Goal: Communication & Community: Connect with others

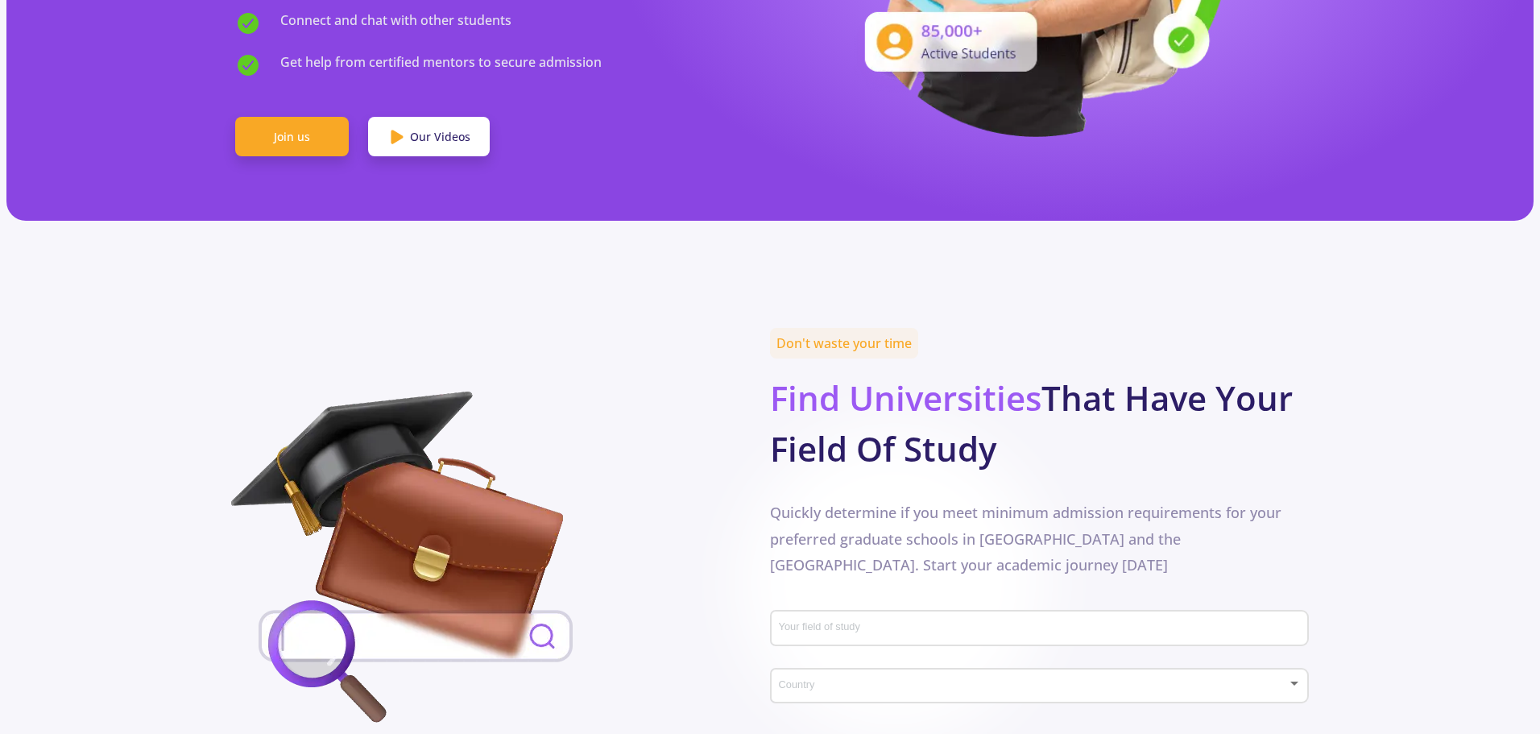
scroll to position [725, 0]
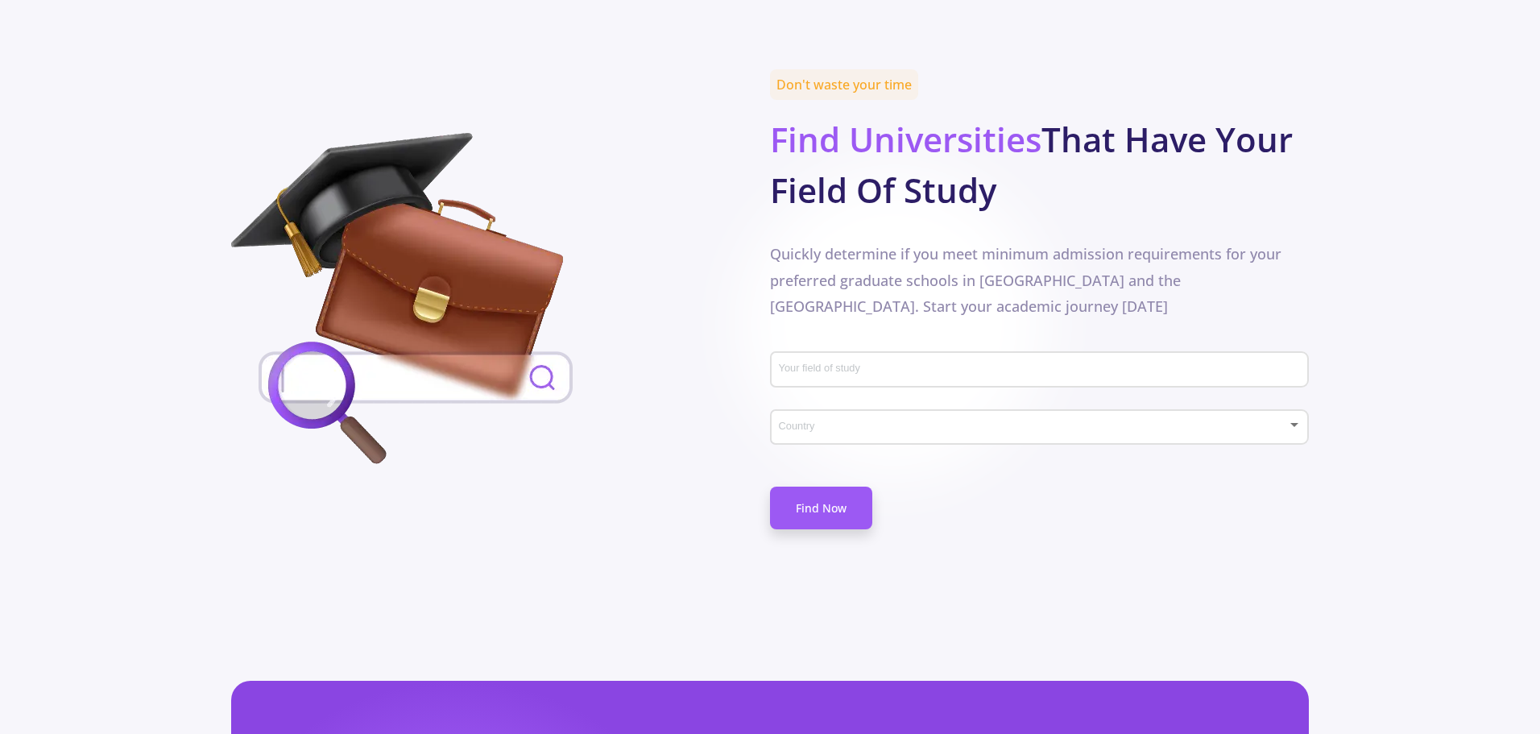
click at [908, 363] on input "Your field of study" at bounding box center [1042, 370] width 528 height 14
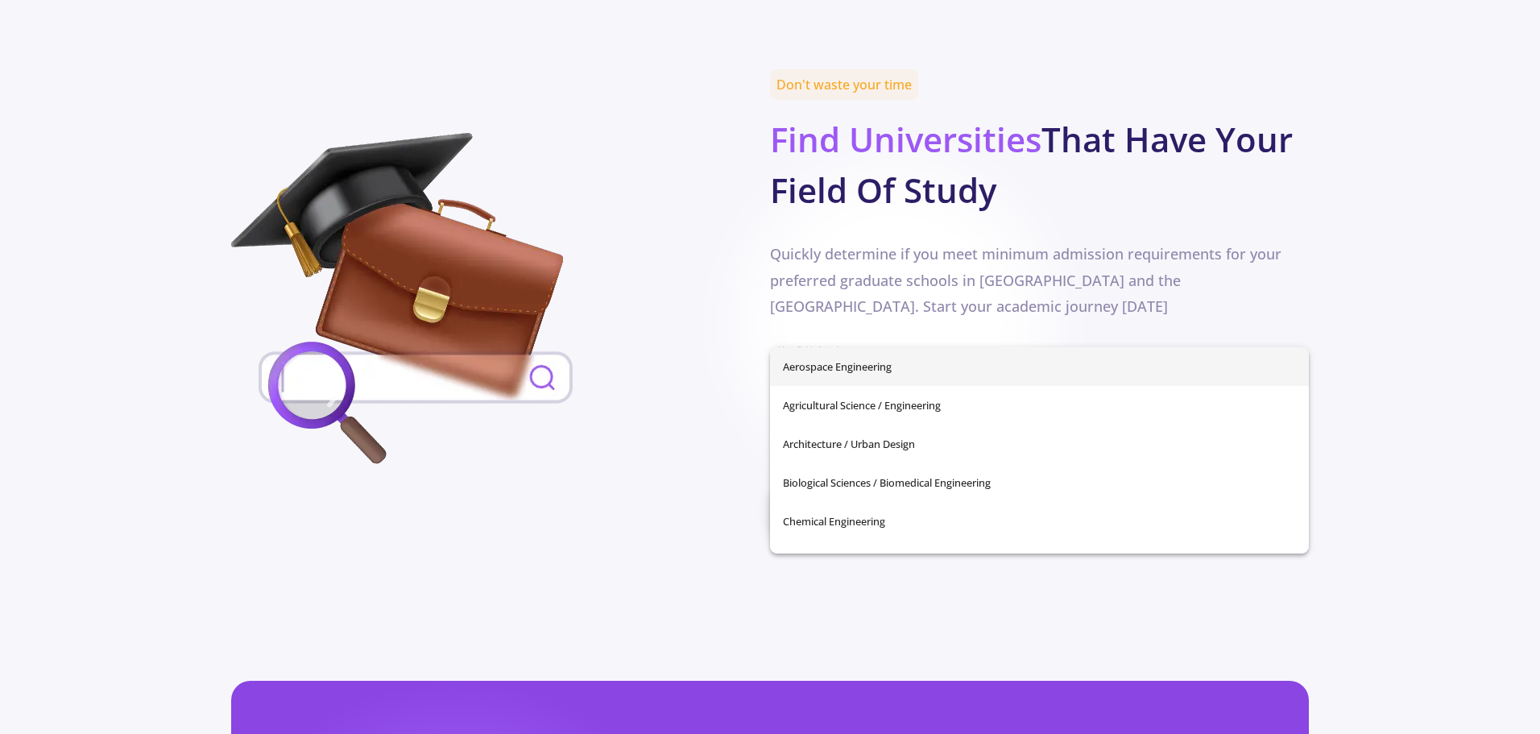
click at [631, 350] on div at bounding box center [500, 302] width 539 height 338
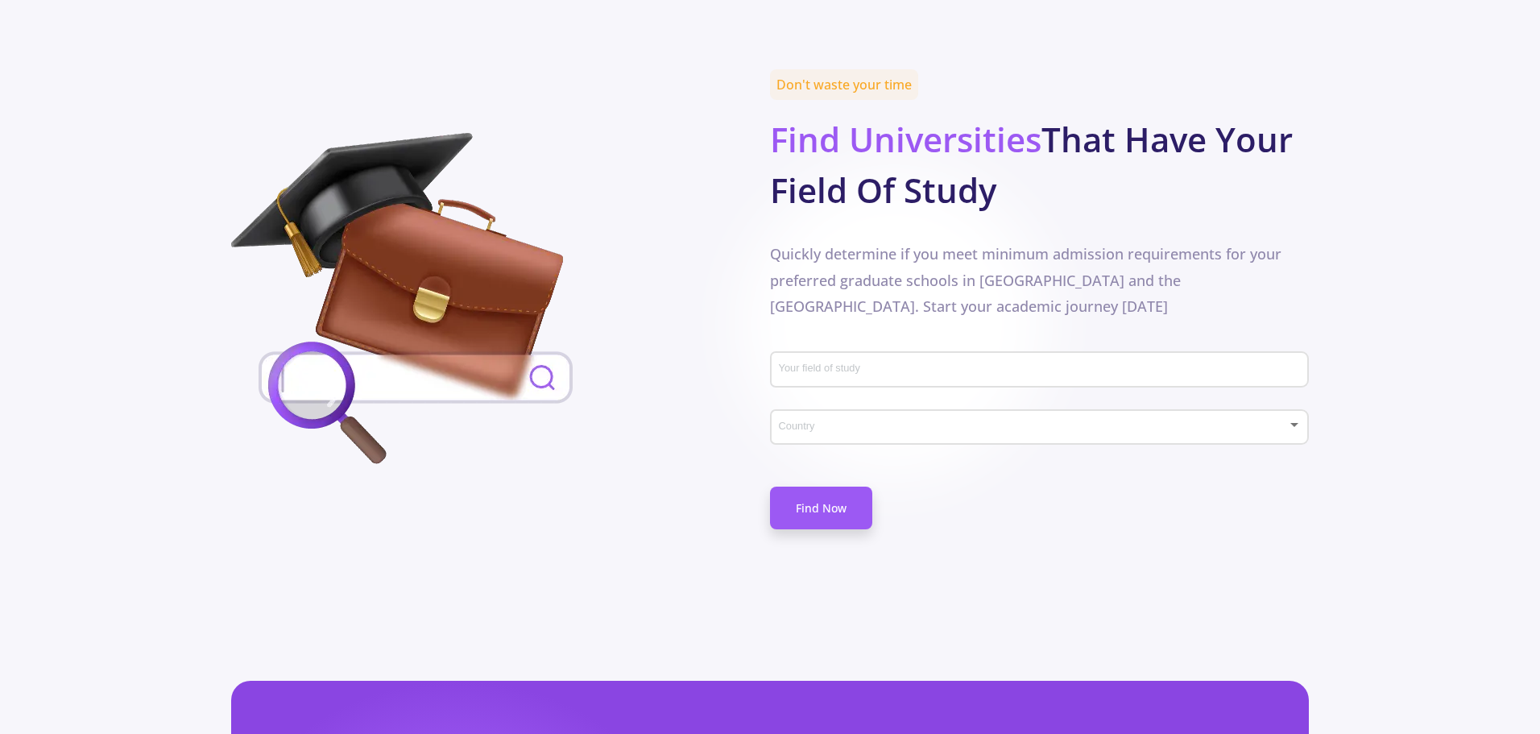
click at [813, 403] on div "Country" at bounding box center [1039, 423] width 523 height 40
click at [893, 325] on div at bounding box center [770, 367] width 1540 height 734
drag, startPoint x: 920, startPoint y: 351, endPoint x: 917, endPoint y: 333, distance: 18.7
click at [919, 350] on div "Your field of study" at bounding box center [1039, 374] width 539 height 53
click at [917, 363] on input "Your field of study" at bounding box center [1042, 370] width 528 height 14
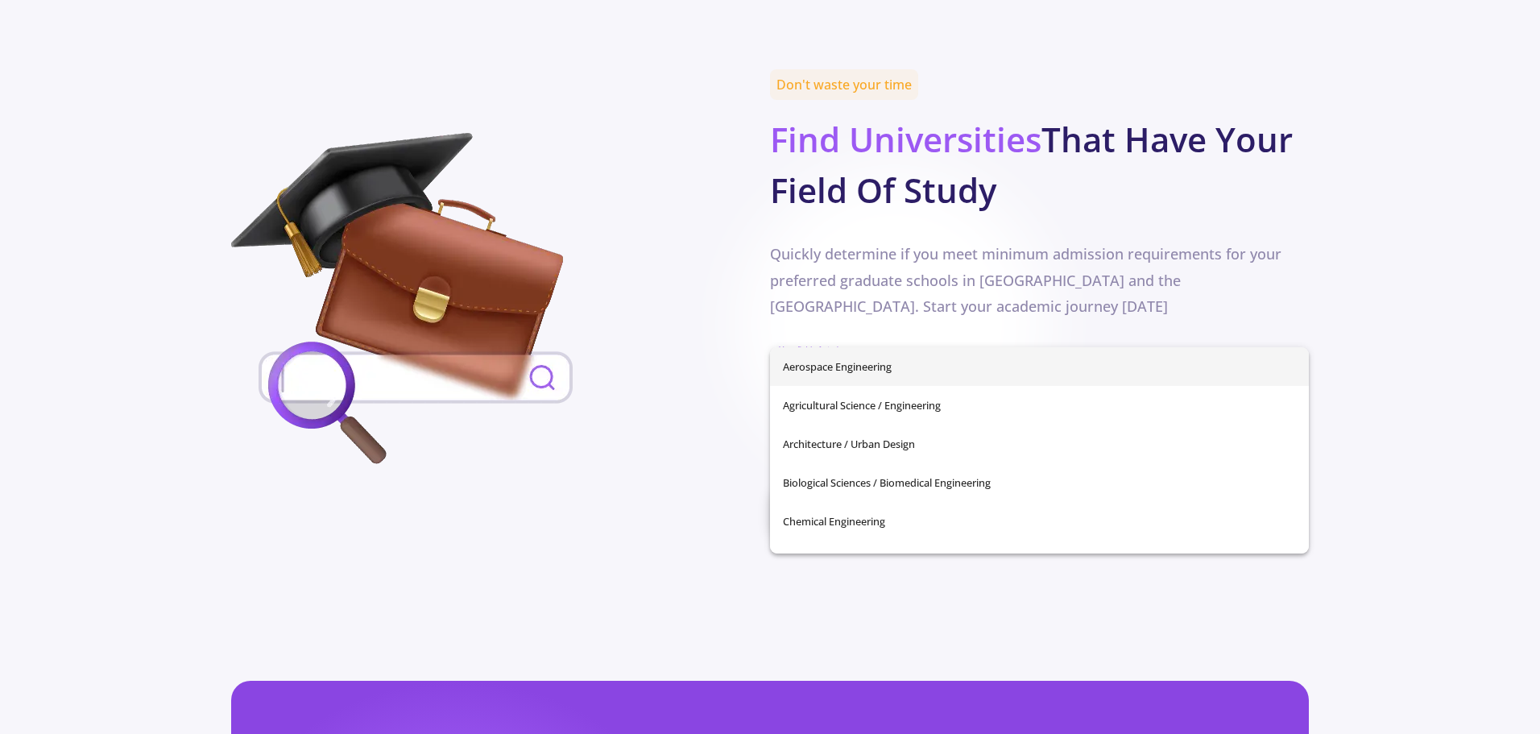
type input "b"
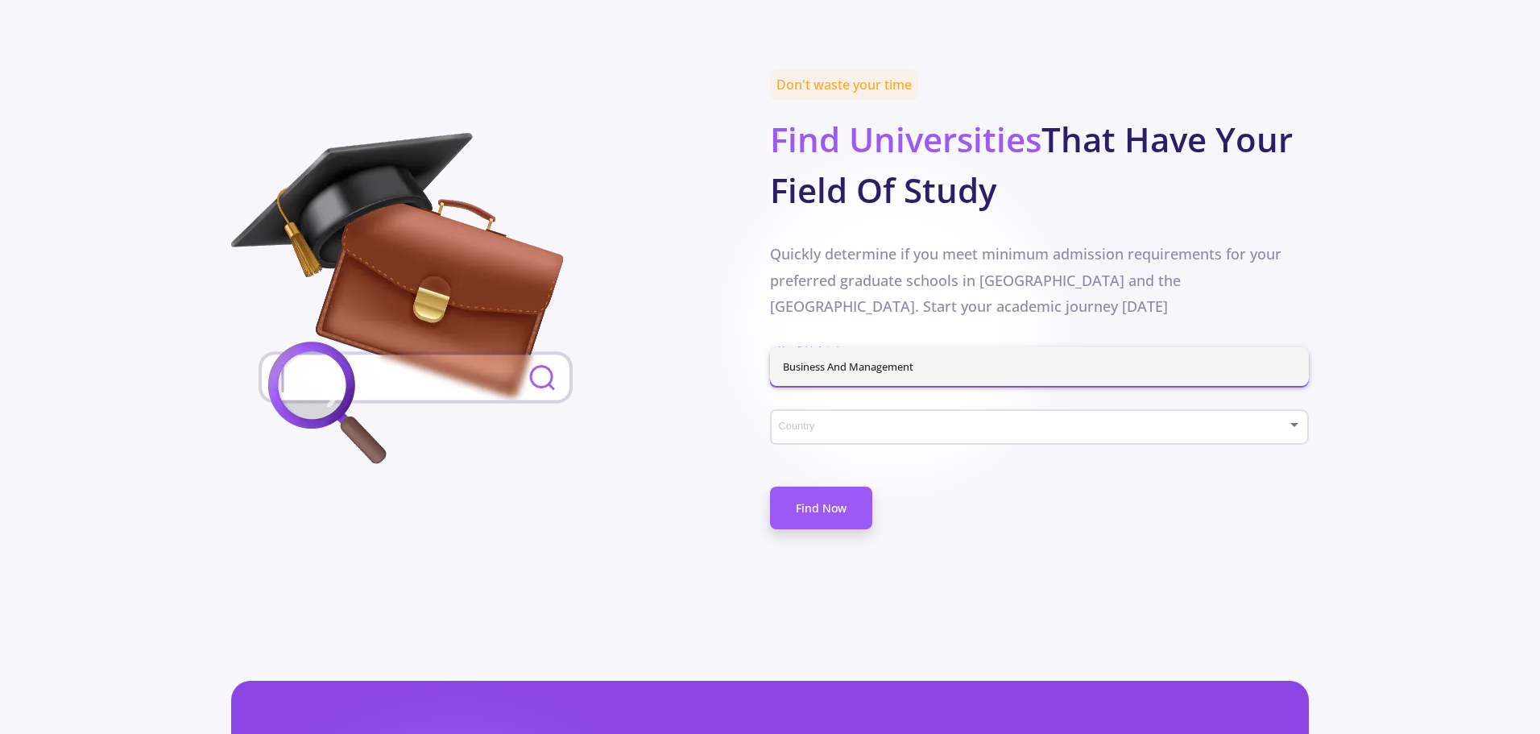
click at [879, 362] on span "Business and Management" at bounding box center [1039, 366] width 513 height 39
type input "Business and Management"
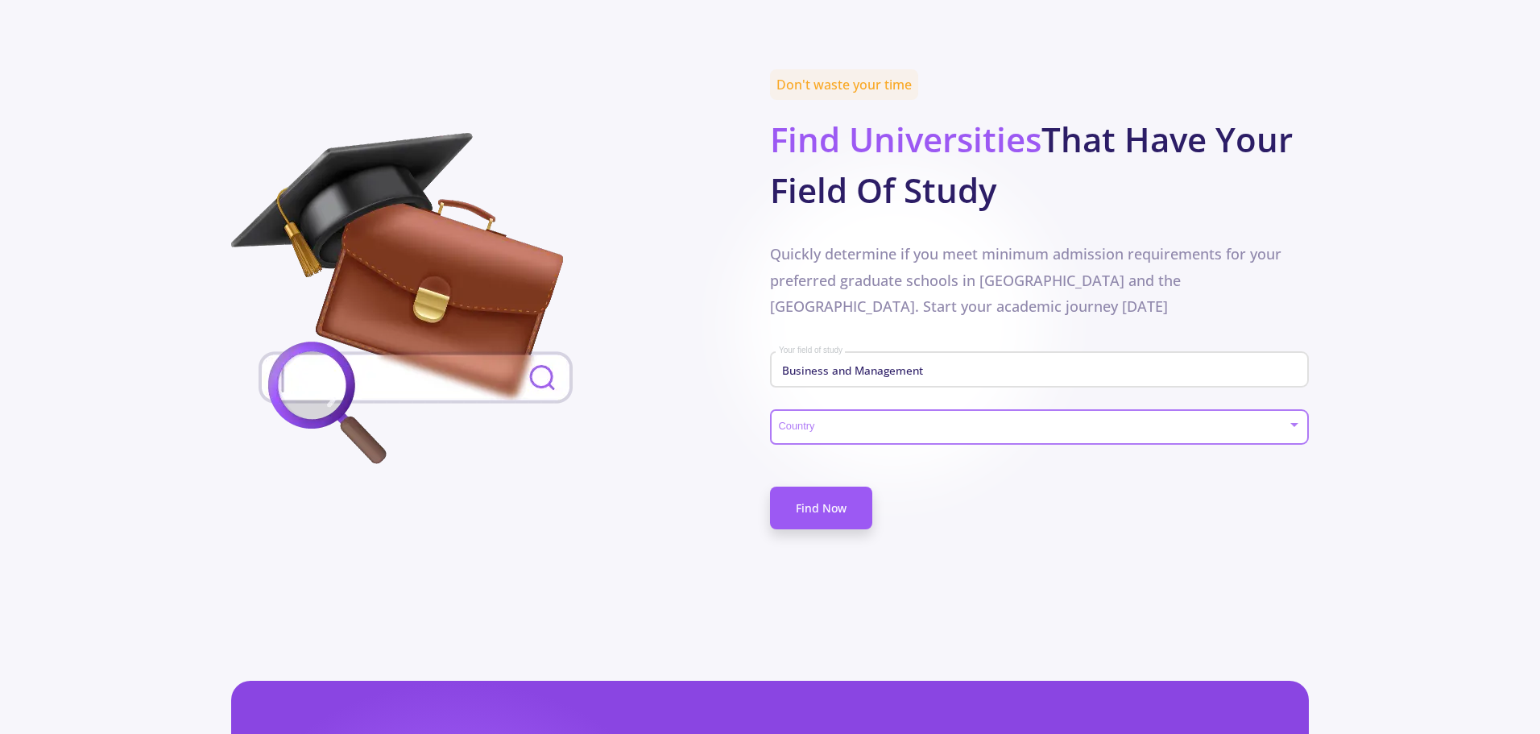
click at [856, 422] on span at bounding box center [1034, 427] width 505 height 11
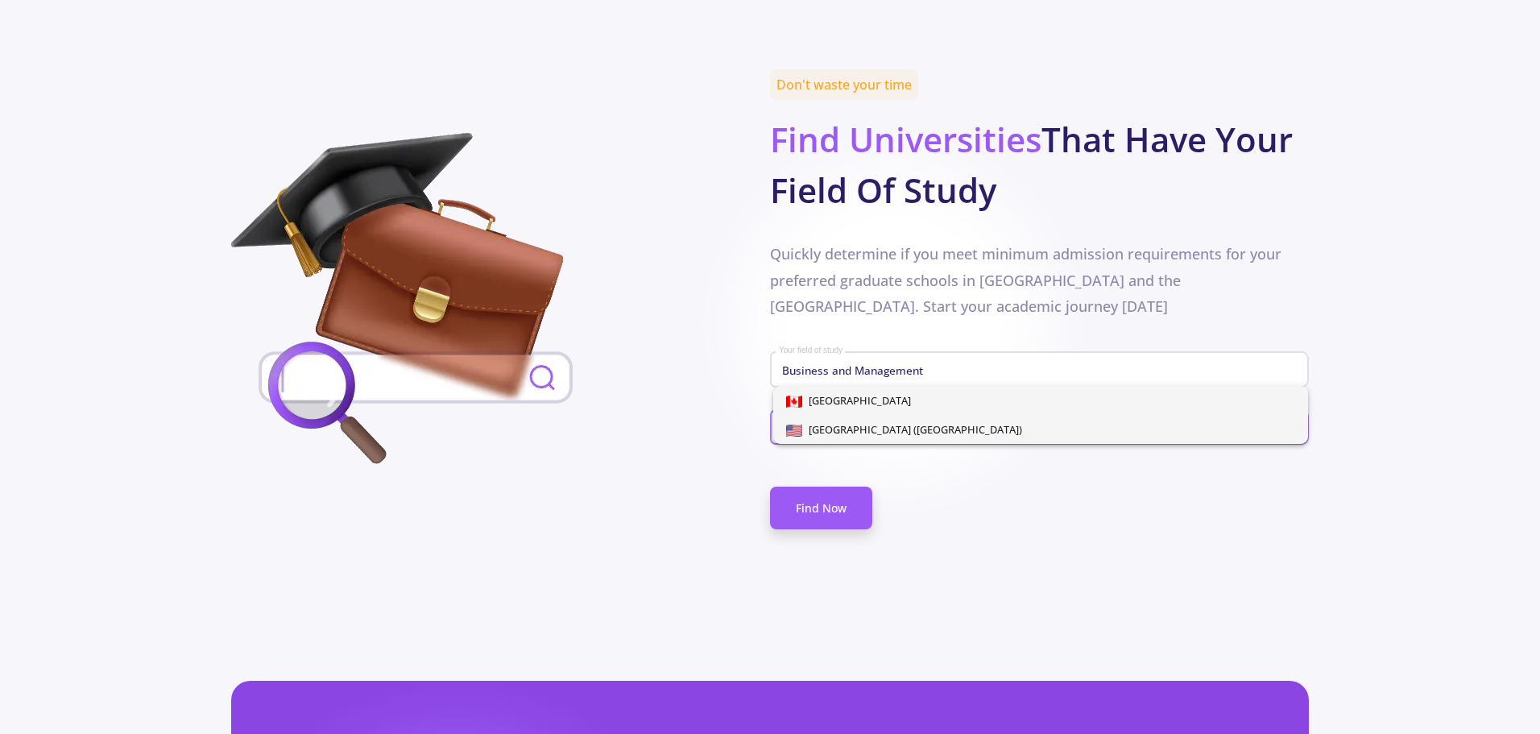
click at [840, 424] on span "[GEOGRAPHIC_DATA] ([GEOGRAPHIC_DATA])" at bounding box center [912, 429] width 220 height 14
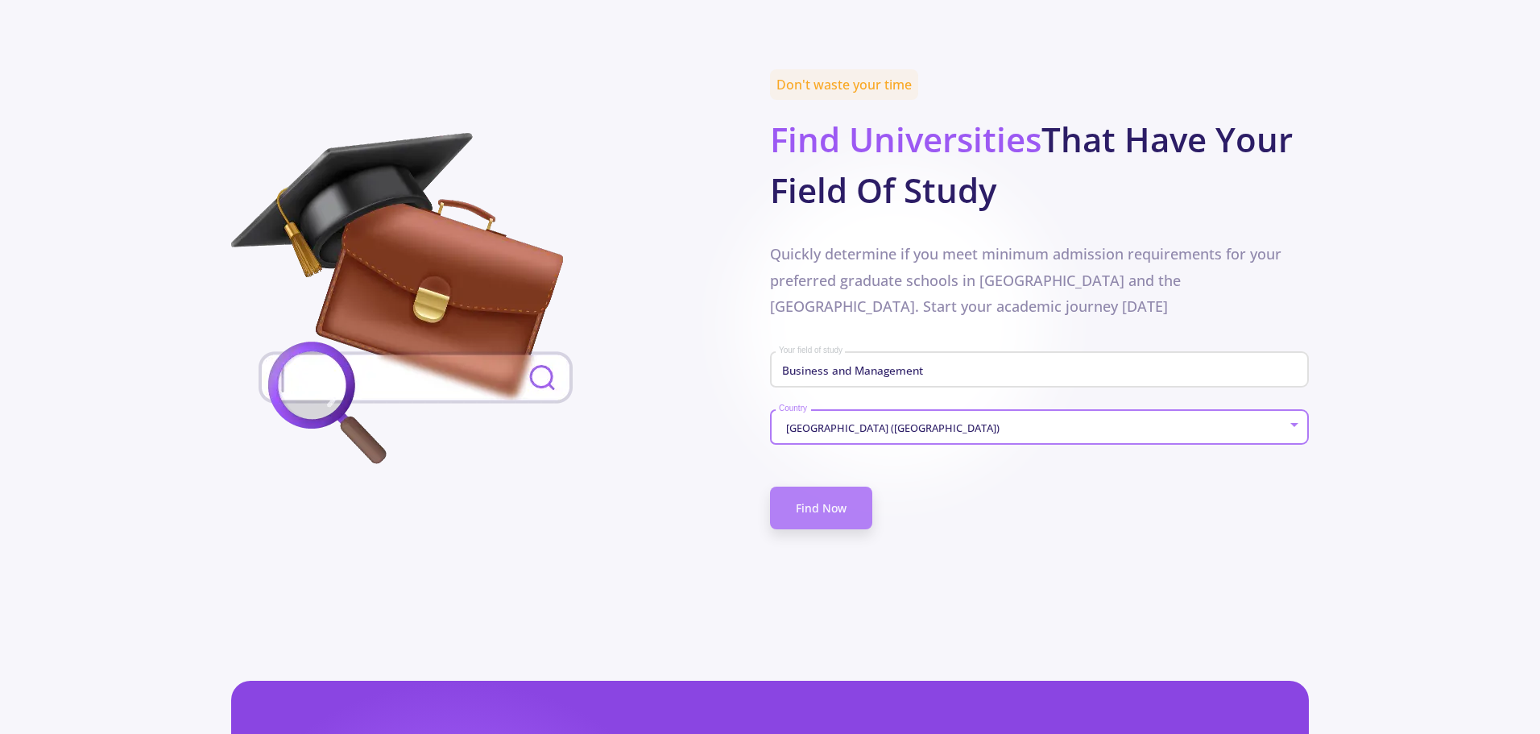
click at [825, 486] on link "Find Now" at bounding box center [821, 507] width 102 height 43
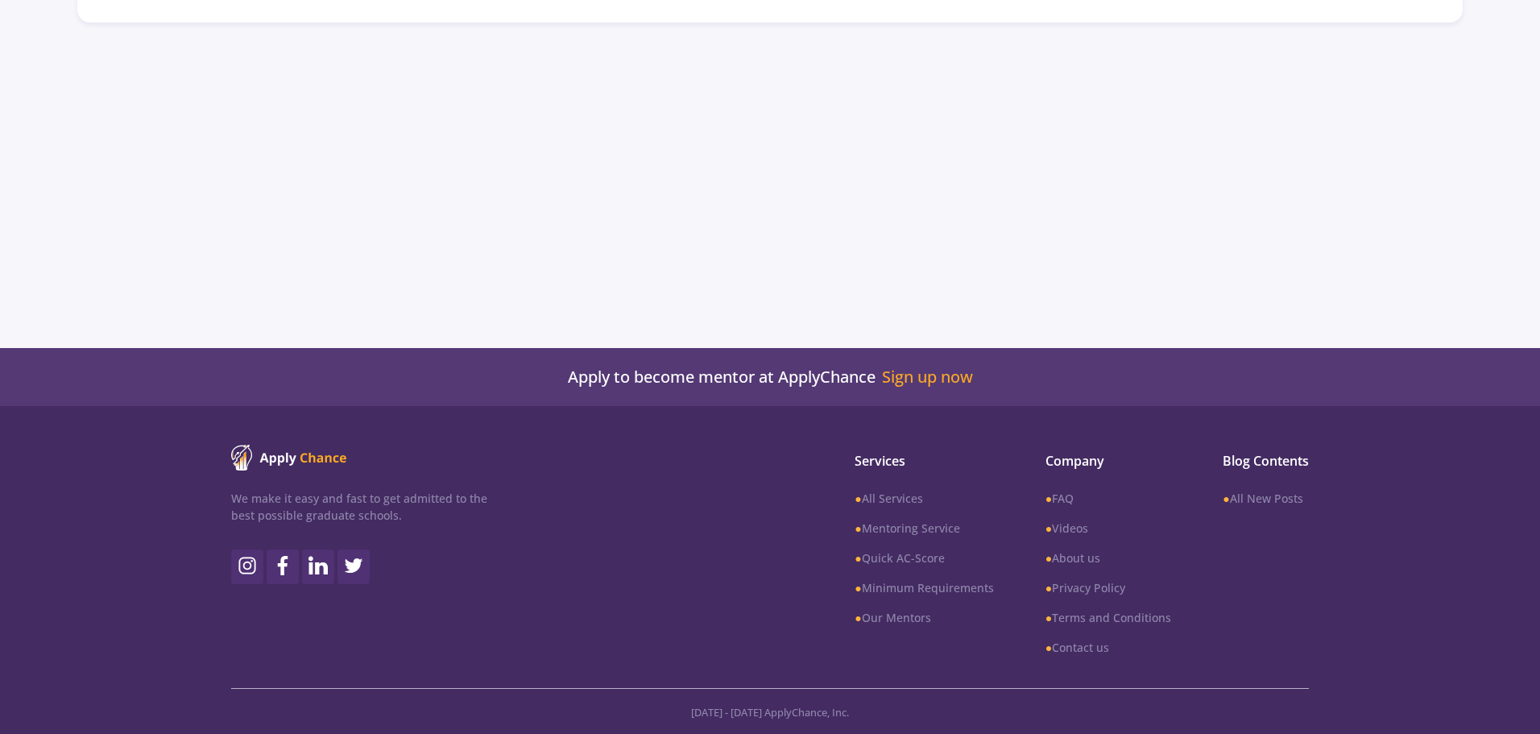
type input "Business and Management"
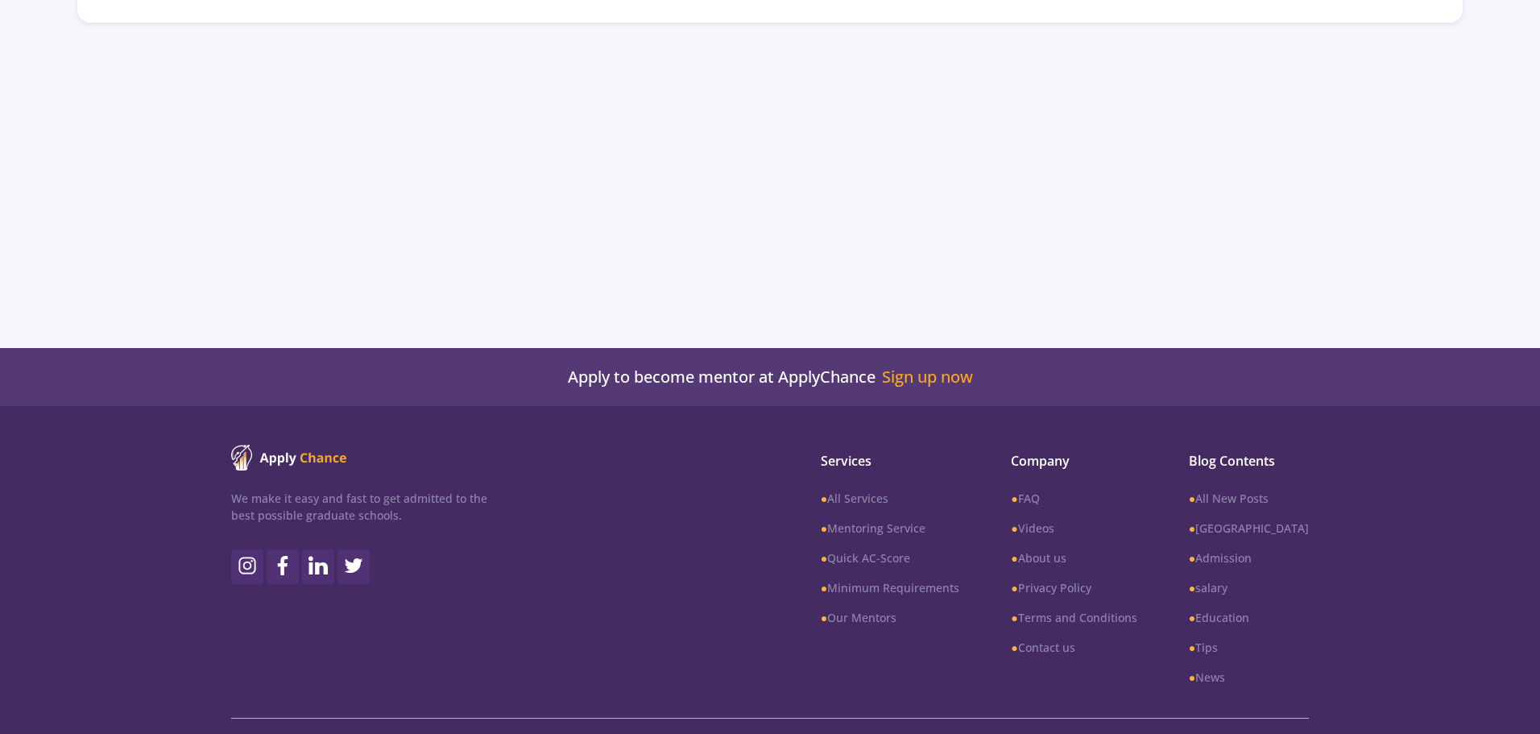
scroll to position [416, 0]
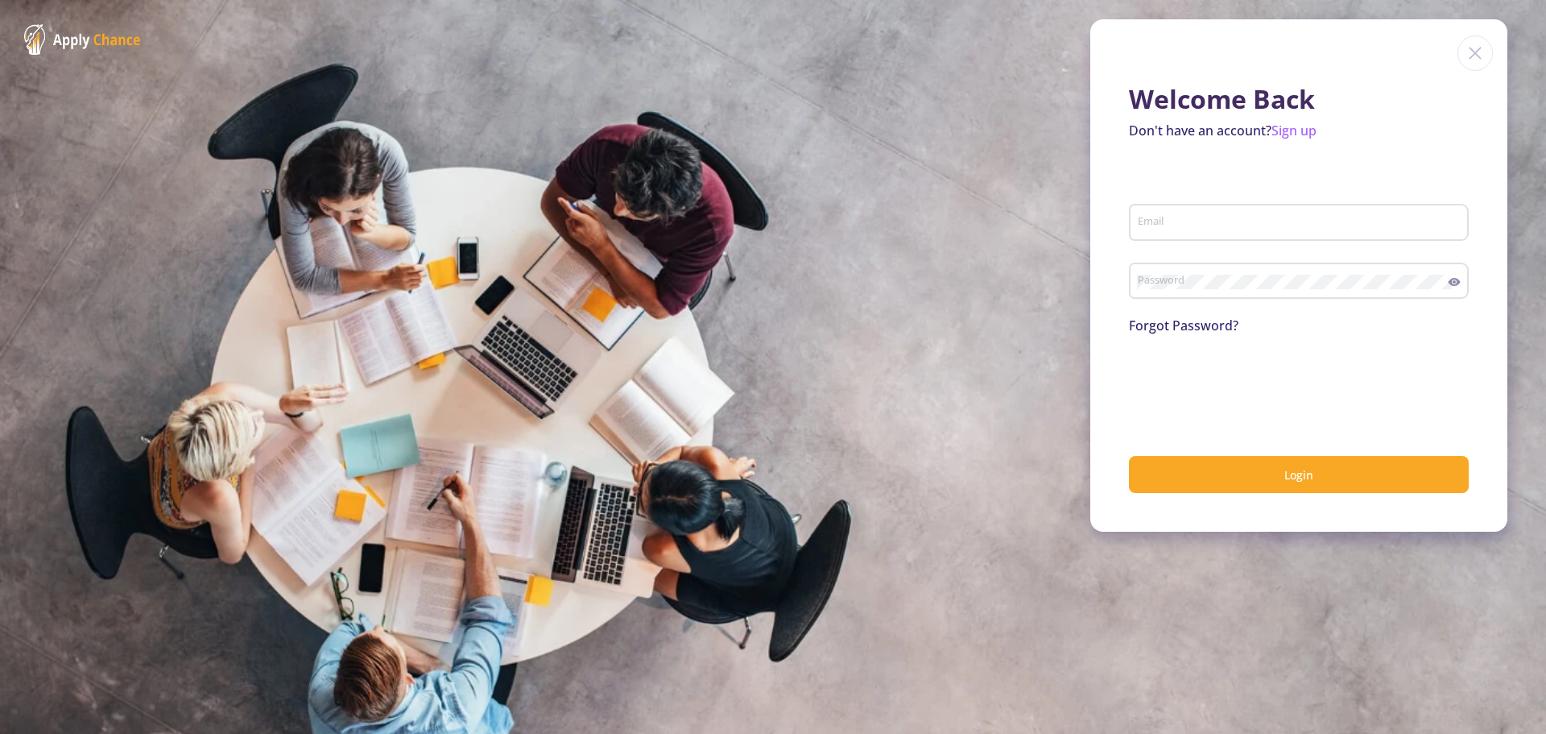
click at [1232, 226] on input "Email" at bounding box center [1301, 223] width 329 height 14
click at [1194, 217] on input "Email" at bounding box center [1301, 223] width 329 height 14
click at [1198, 227] on input "Email" at bounding box center [1301, 223] width 329 height 14
click at [1306, 123] on link "Sign up" at bounding box center [1294, 131] width 45 height 18
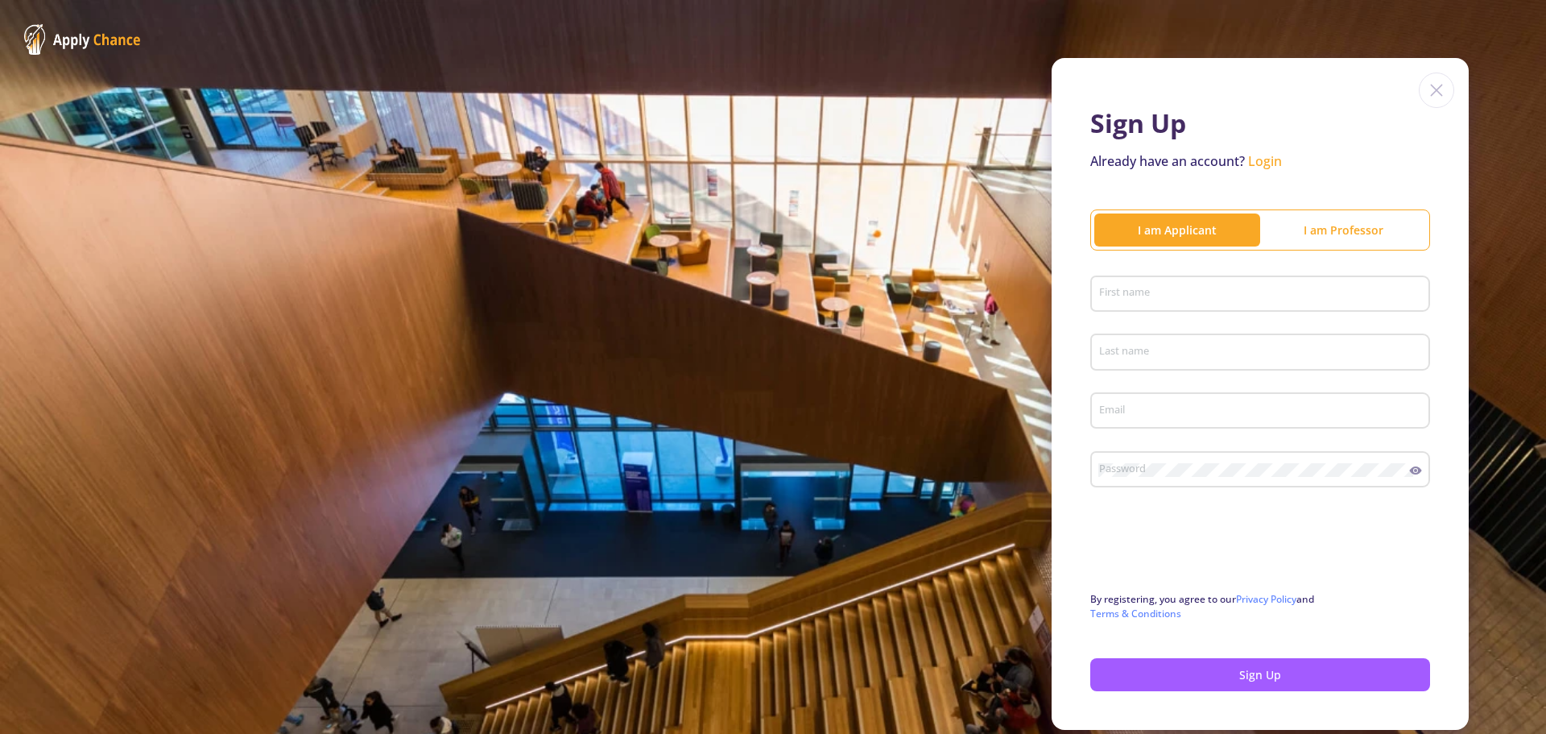
click at [1139, 230] on div "I am Applicant" at bounding box center [1178, 229] width 166 height 17
click at [1141, 278] on div "First name" at bounding box center [1261, 291] width 325 height 42
type input "yasaman"
click at [1128, 342] on div "Last name" at bounding box center [1261, 349] width 325 height 42
type input "ghobadinia"
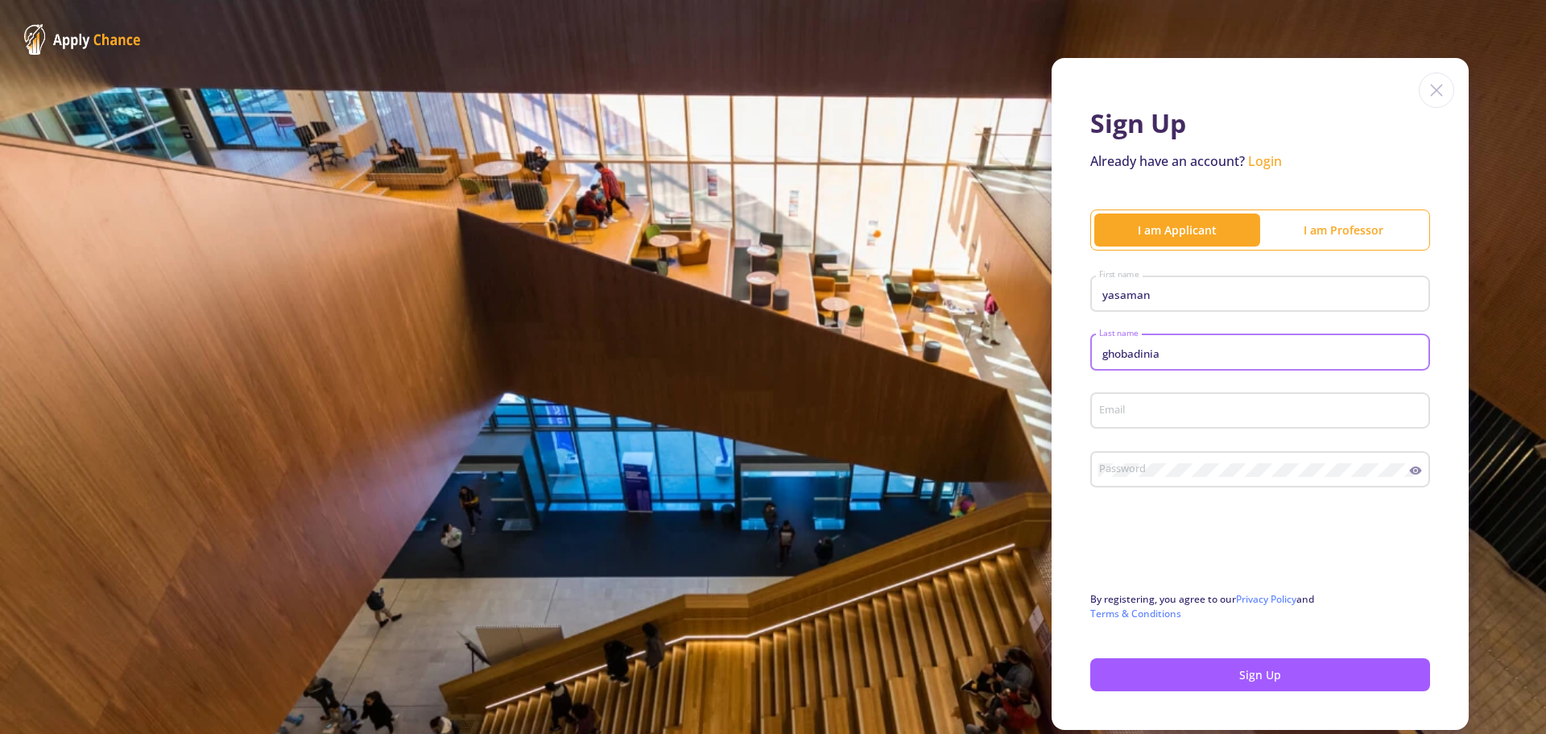
click at [1136, 404] on input "Email" at bounding box center [1263, 411] width 329 height 14
type input "[EMAIL_ADDRESS][DOMAIN_NAME]"
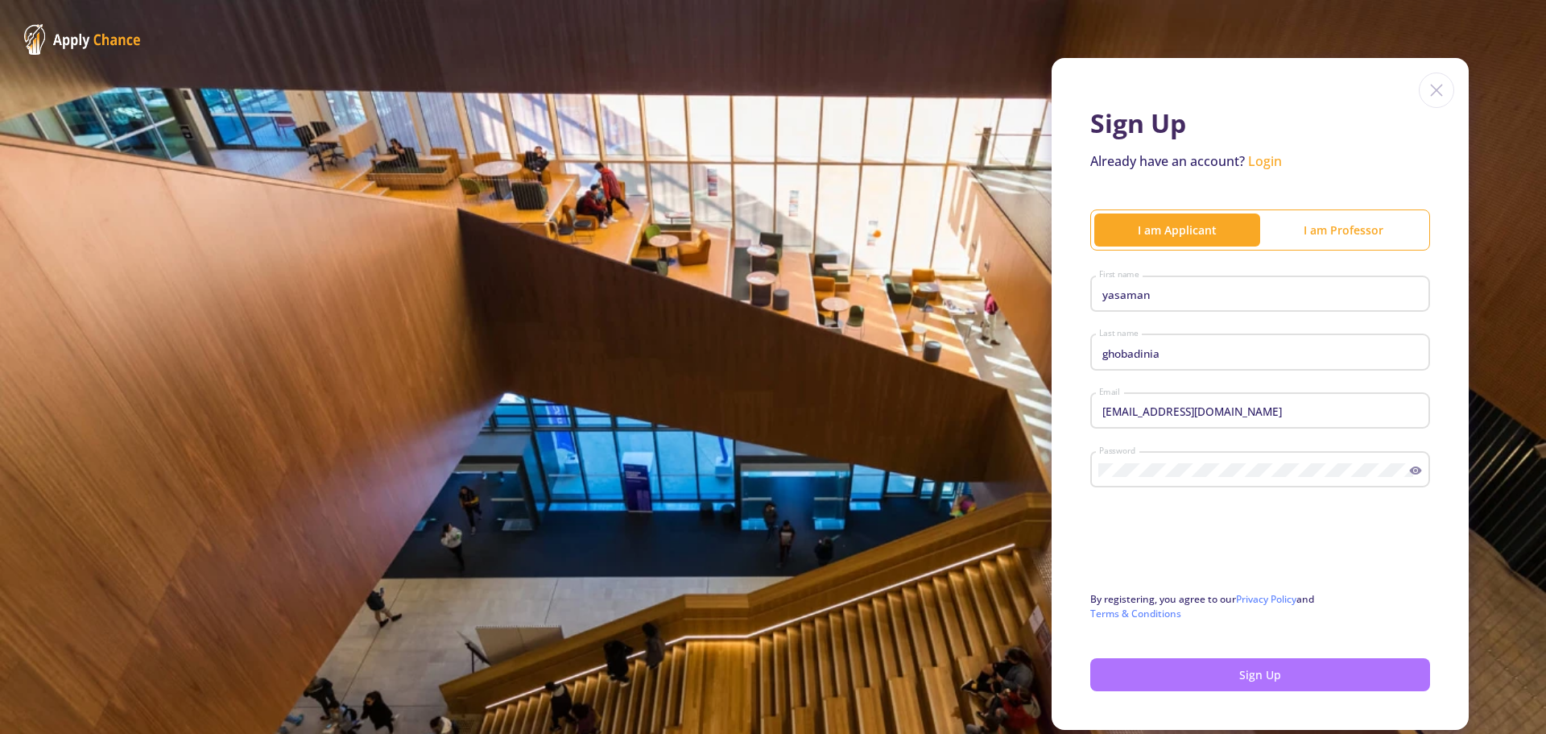
click at [1208, 661] on button "Sign Up" at bounding box center [1260, 674] width 340 height 33
click at [1220, 674] on button "Sign Up" at bounding box center [1260, 674] width 340 height 33
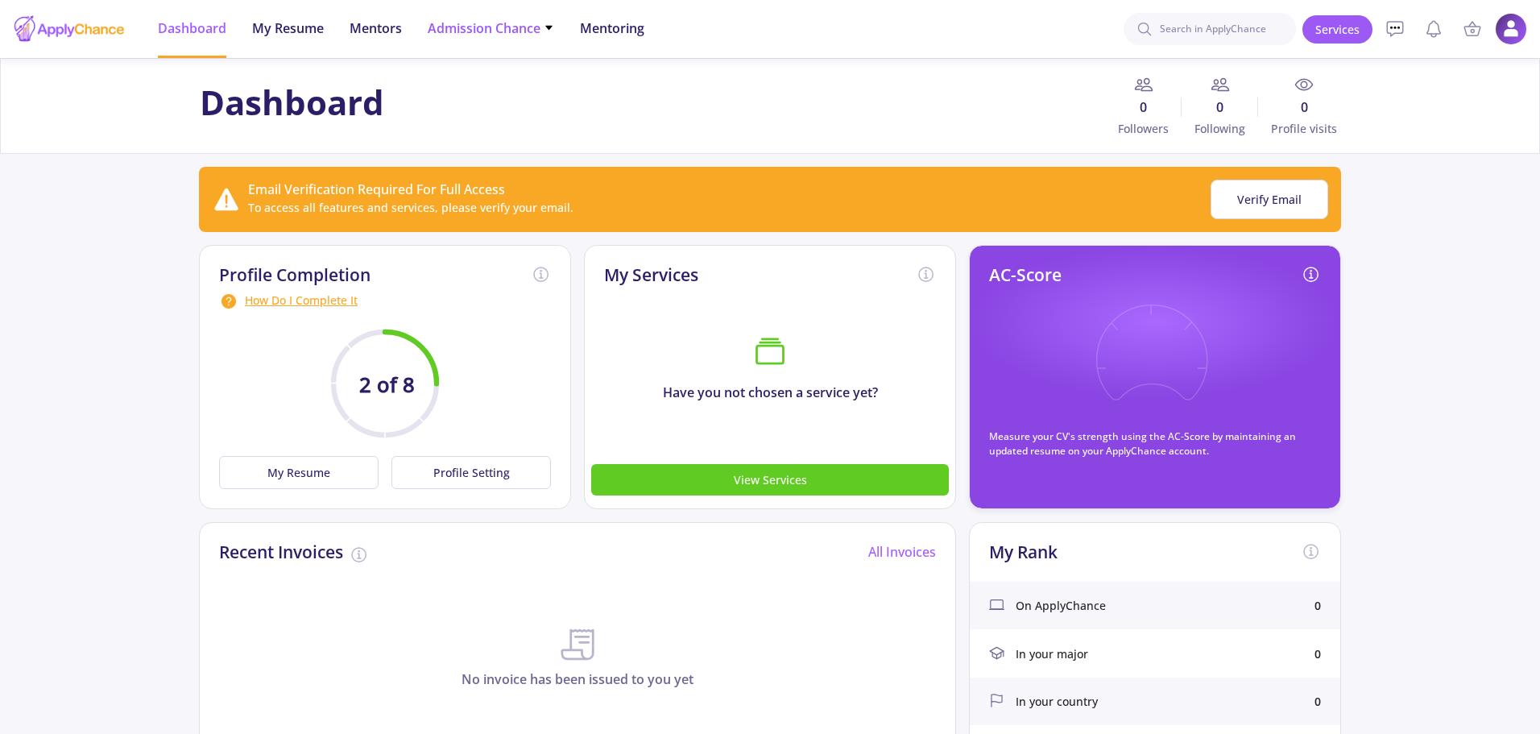
click at [463, 23] on span "Admission Chance" at bounding box center [491, 28] width 126 height 19
click at [753, 121] on div "Dashboard 0 Followers 0 Following 0 Profile visits" at bounding box center [770, 106] width 1154 height 62
click at [1203, 44] on input at bounding box center [1210, 29] width 172 height 32
click at [336, 296] on div "How Do I Complete It" at bounding box center [385, 301] width 332 height 19
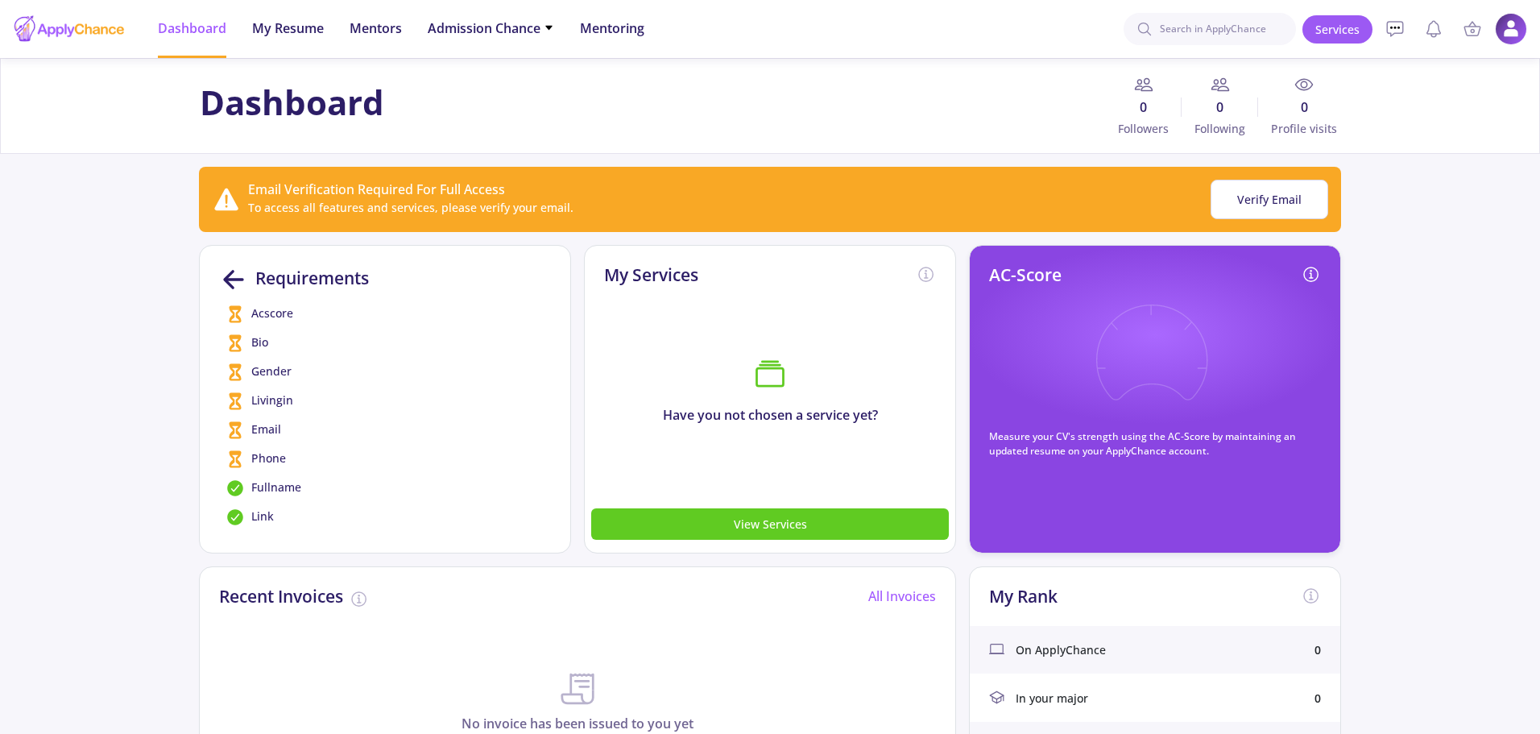
click at [147, 258] on app-applicant-dashboard "Dashboard 0 Followers 0 Following 0 Profile visits Email Verification Required …" at bounding box center [770, 715] width 1540 height 1314
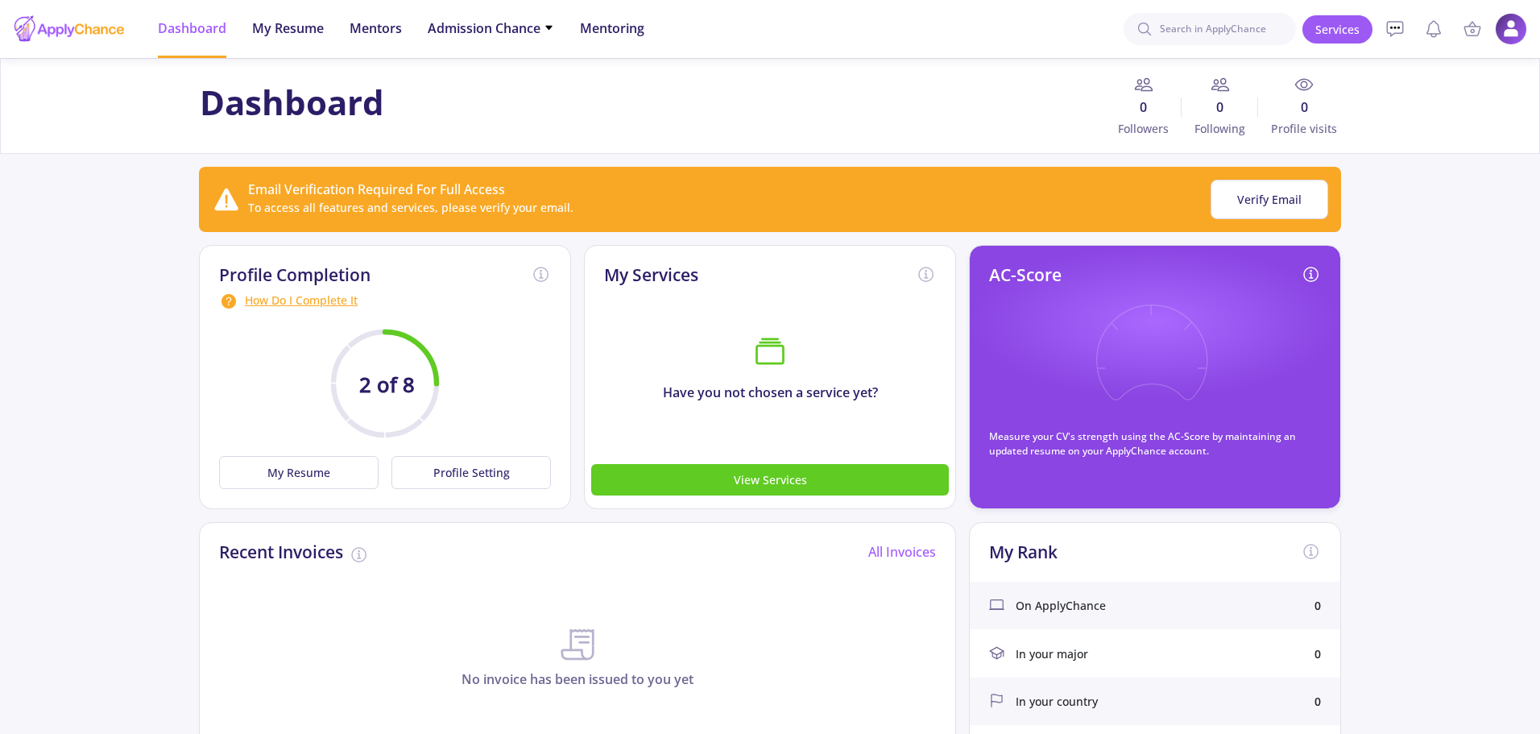
click at [1227, 386] on div "AC-Score Measure your CV's strength using the AC-Score by maintaining an update…" at bounding box center [1155, 361] width 332 height 193
click at [1517, 35] on img at bounding box center [1511, 29] width 31 height 31
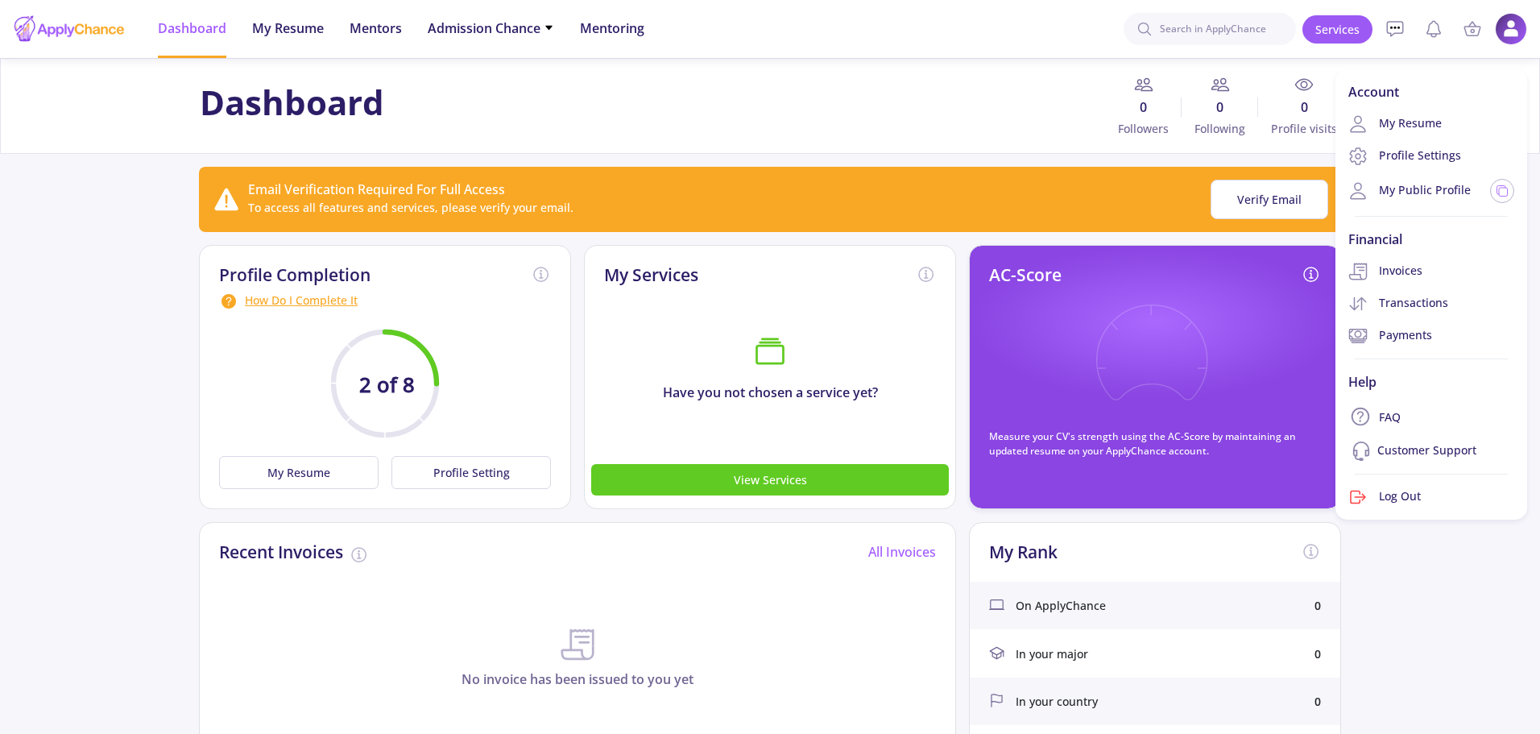
click at [993, 72] on div "Dashboard 0 Followers 0 Following 0 Profile visits" at bounding box center [770, 106] width 1540 height 96
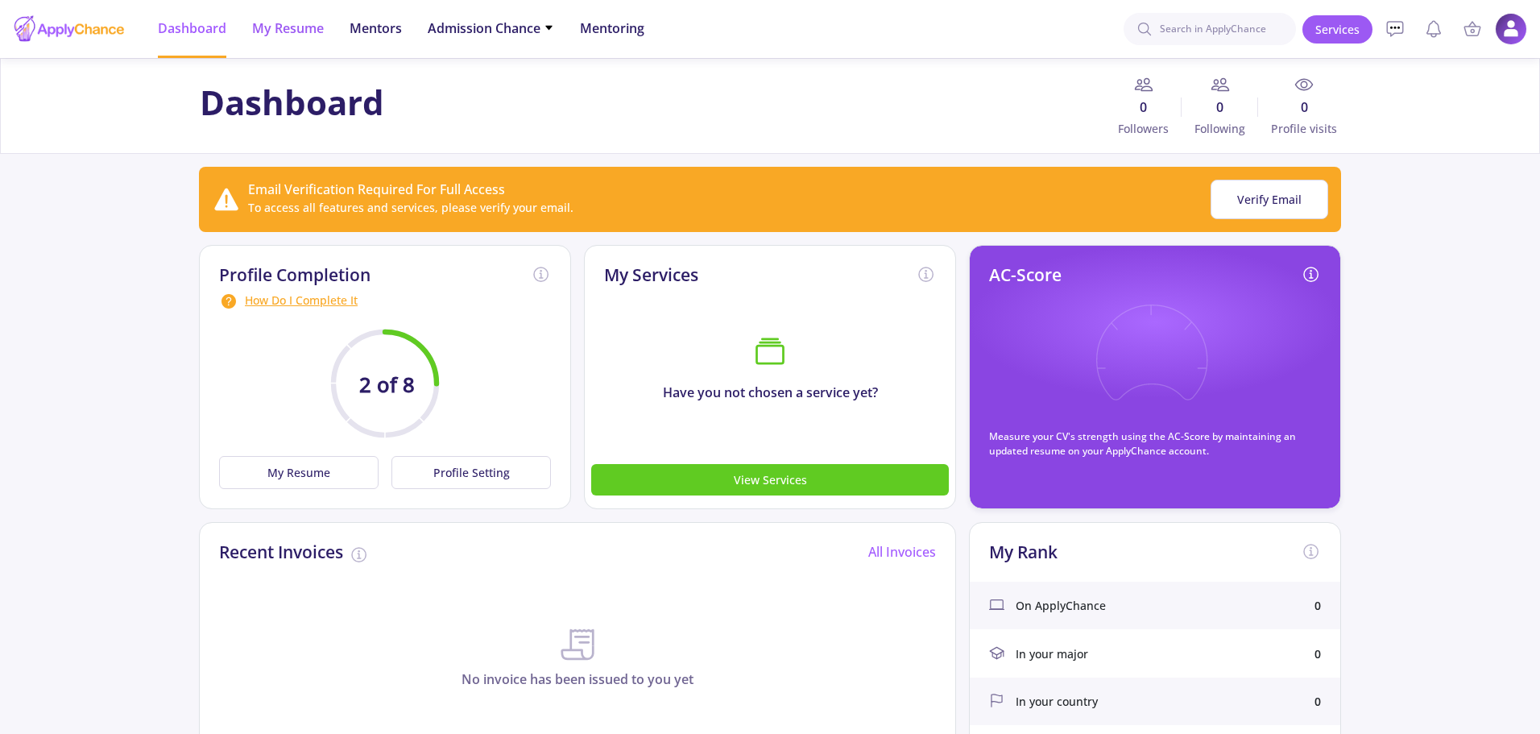
click at [256, 29] on span "My Resume" at bounding box center [288, 28] width 72 height 19
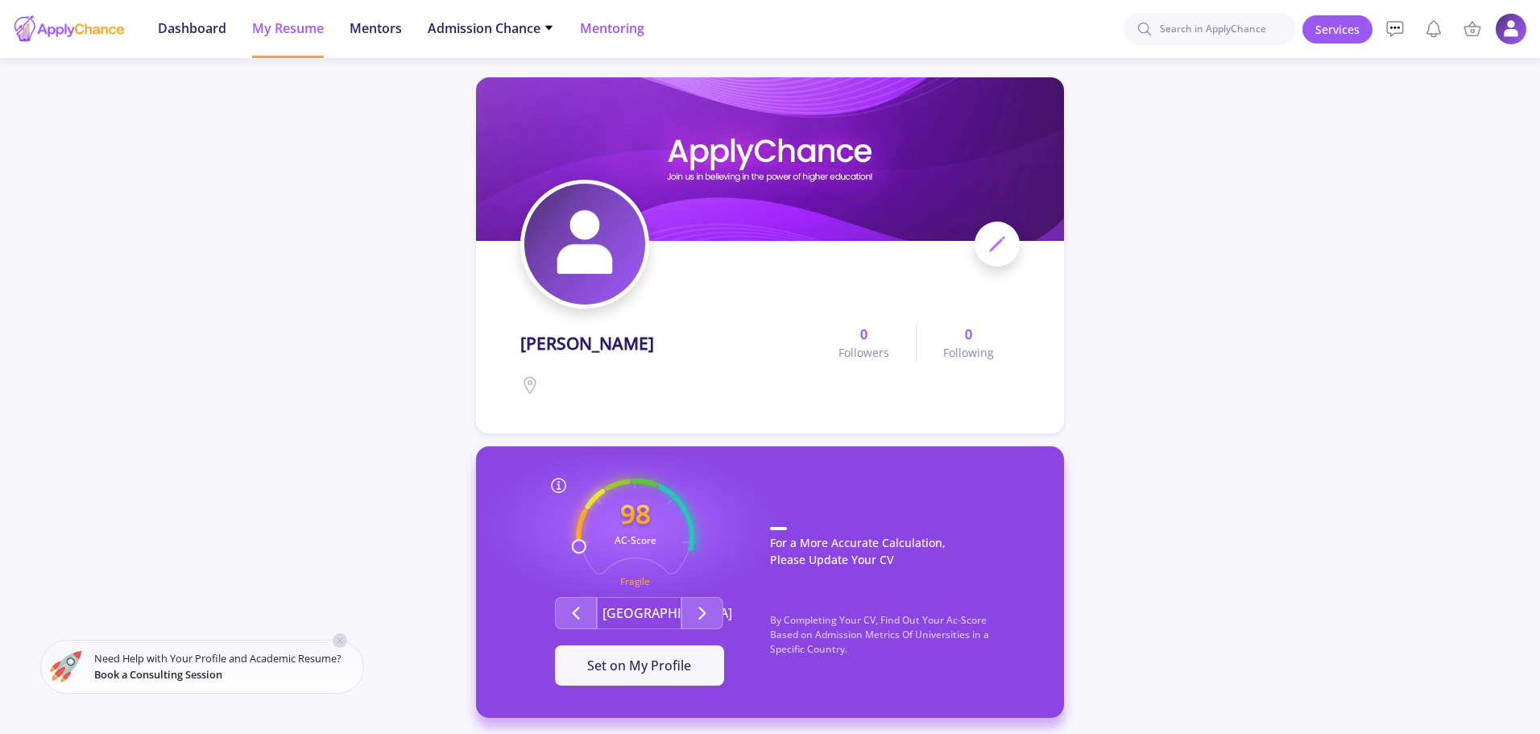
click at [623, 32] on span "Mentoring" at bounding box center [612, 28] width 64 height 19
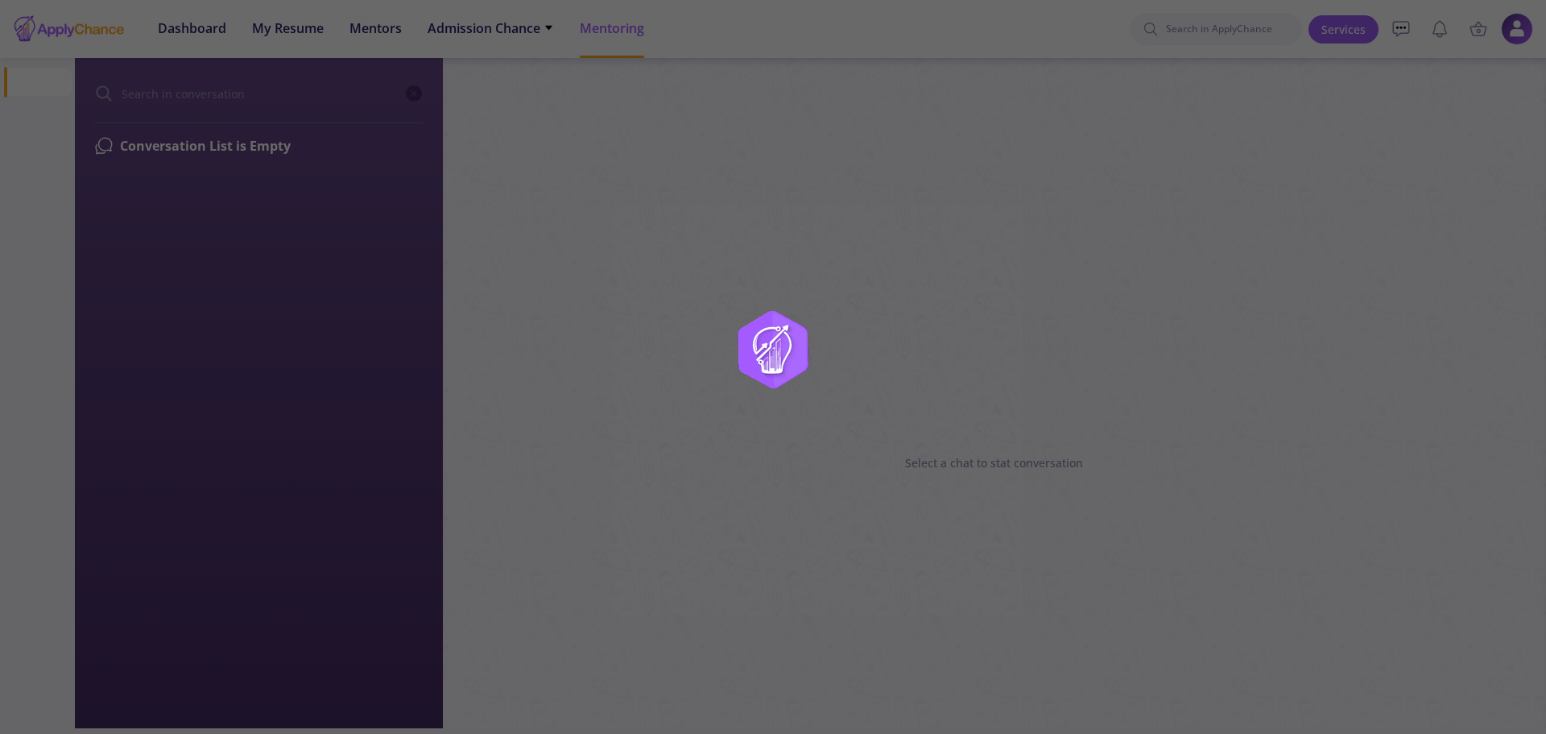
click at [475, 32] on div at bounding box center [773, 367] width 1546 height 734
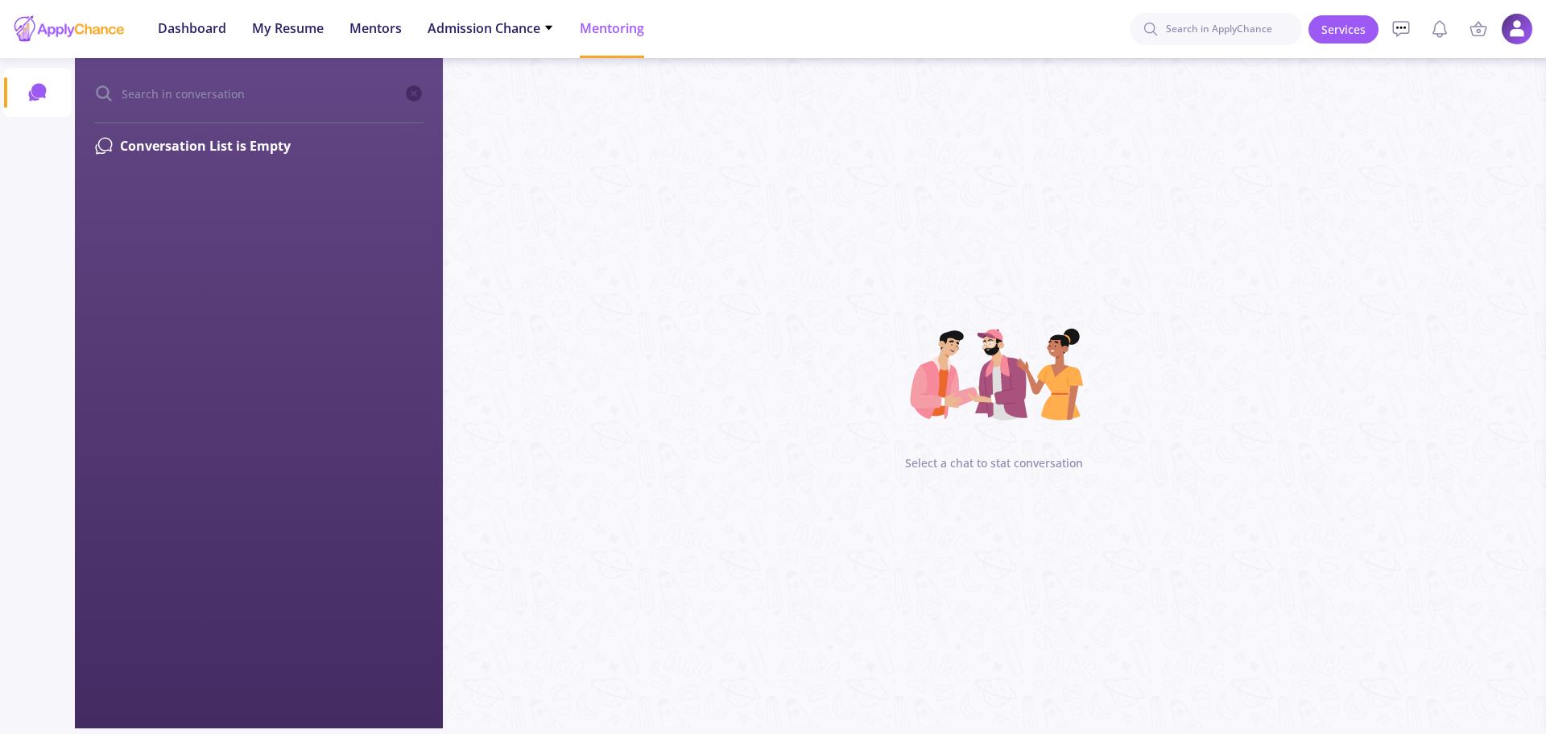
click at [475, 32] on span "Admission Chance" at bounding box center [491, 28] width 126 height 19
click at [358, 28] on span "Mentors" at bounding box center [376, 28] width 52 height 19
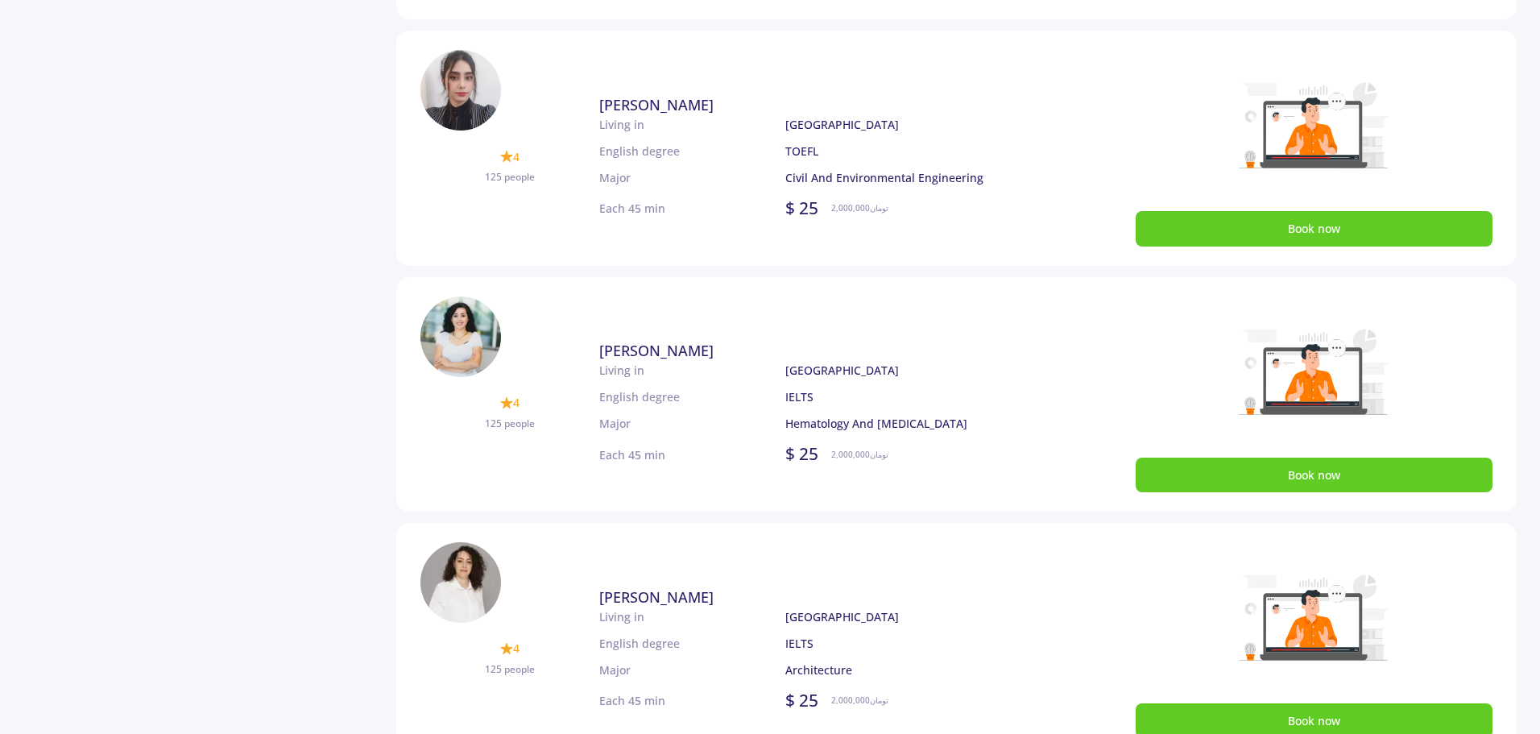
scroll to position [805, 0]
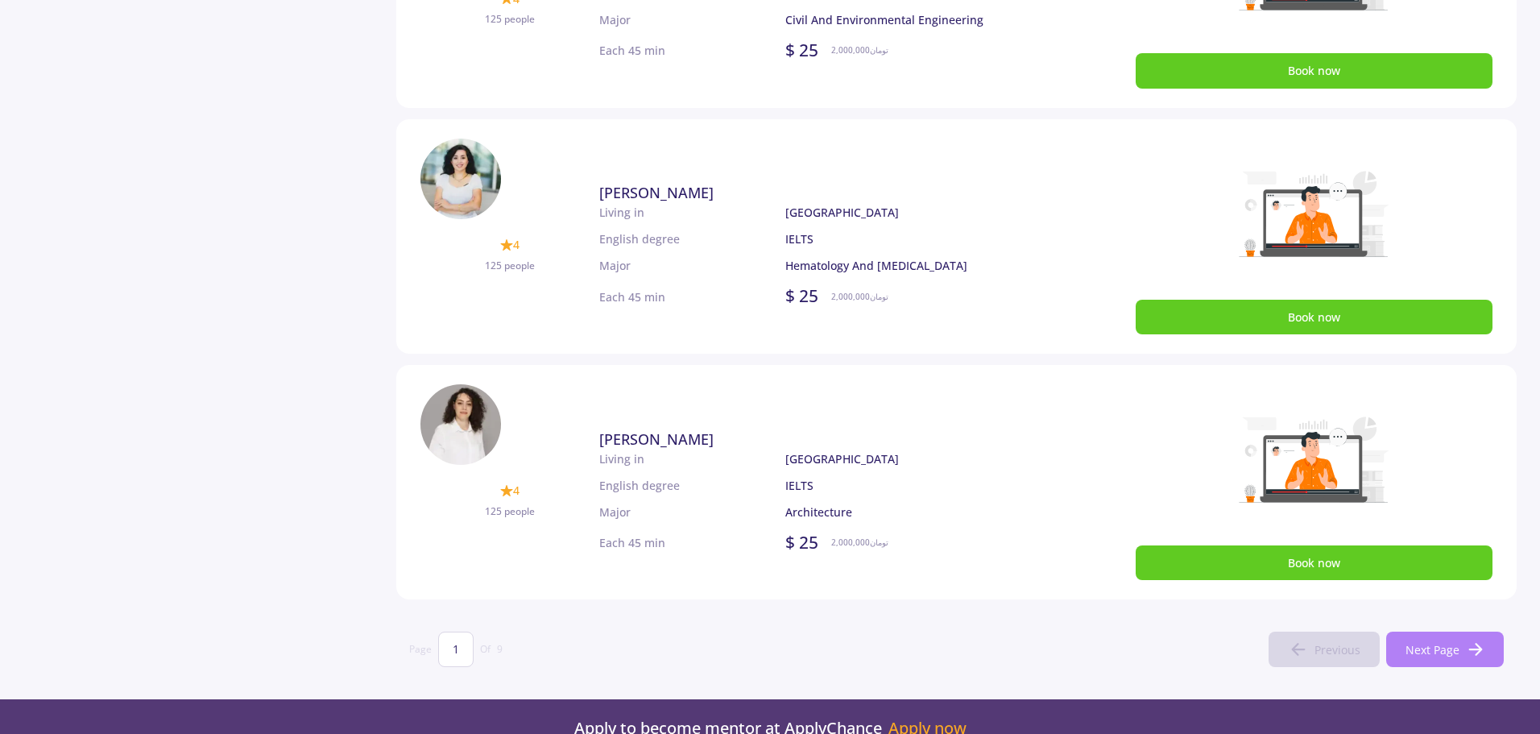
click at [1429, 653] on span "Next Page" at bounding box center [1432, 649] width 54 height 17
type input "2"
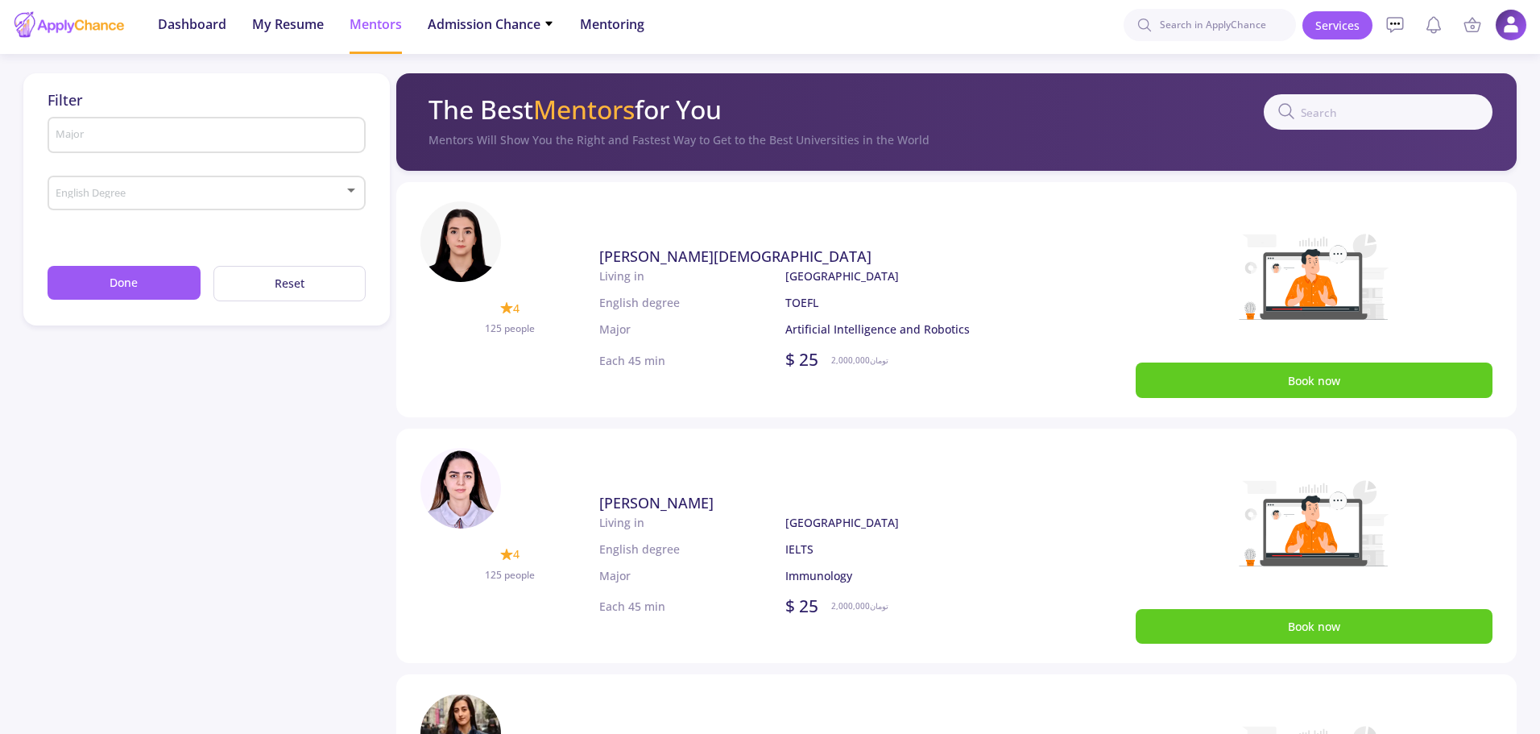
scroll to position [0, 0]
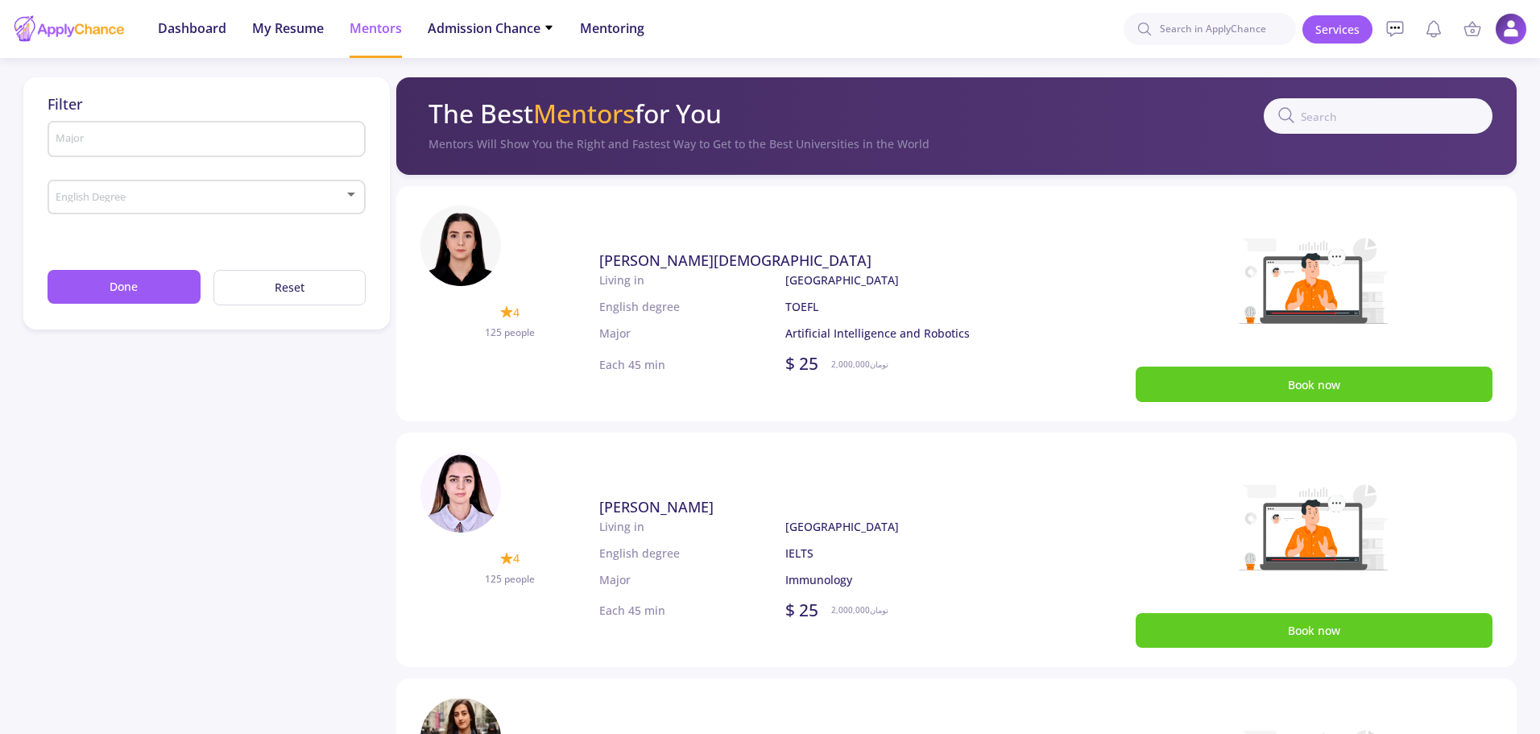
click at [201, 163] on div "Major" at bounding box center [207, 144] width 319 height 53
click at [201, 202] on span at bounding box center [201, 197] width 284 height 11
click at [189, 136] on div at bounding box center [770, 367] width 1540 height 734
click at [155, 192] on span at bounding box center [201, 197] width 284 height 11
click at [154, 154] on div at bounding box center [770, 367] width 1540 height 734
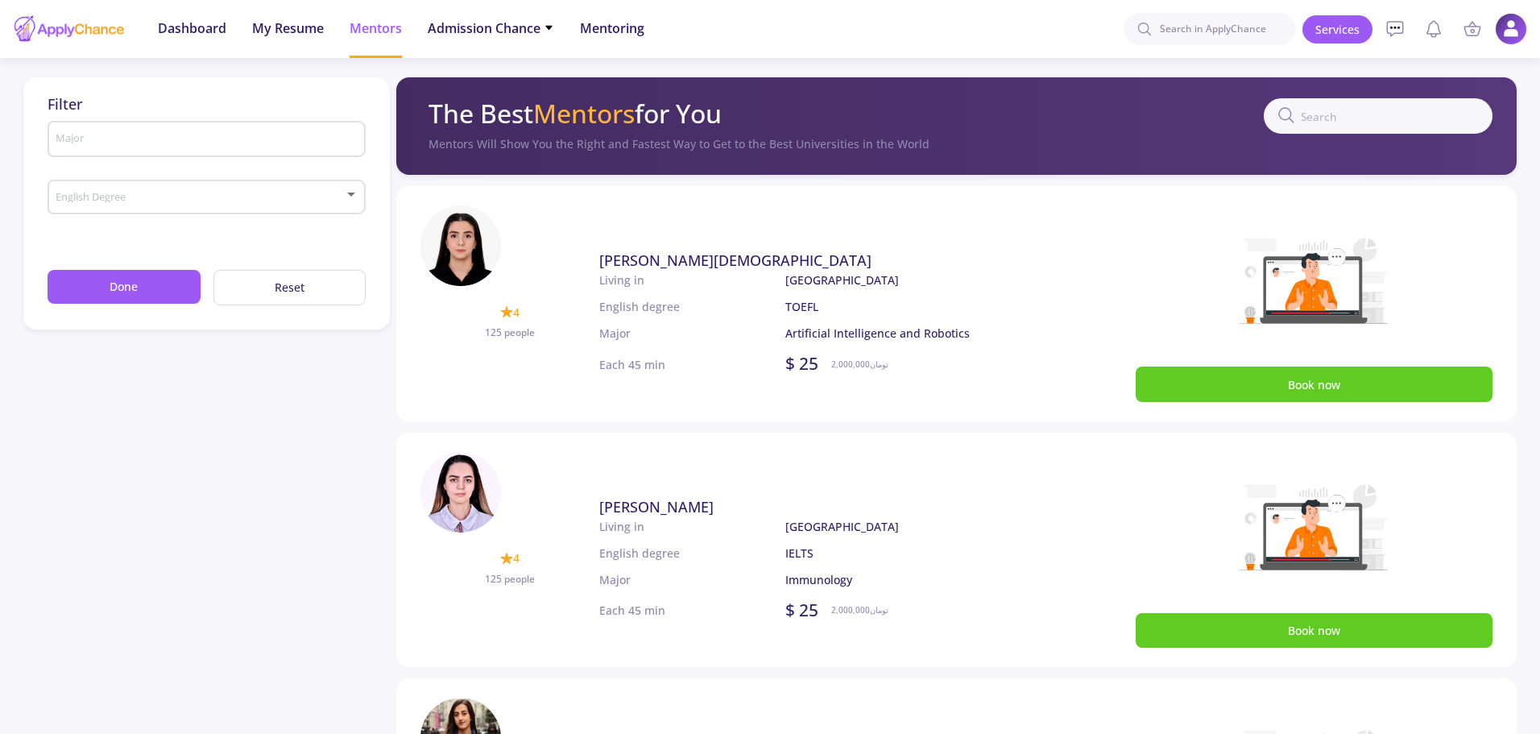
click at [155, 136] on input "Major" at bounding box center [208, 140] width 307 height 14
